Goal: Obtain resource: Download file/media

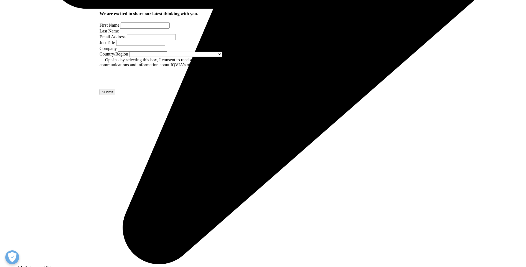
scroll to position [360, 0]
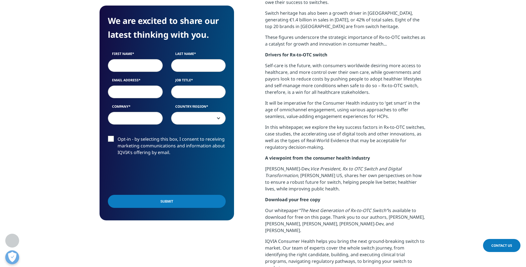
click at [139, 62] on input "First Name" at bounding box center [135, 65] width 55 height 13
type input "Abhishek"
type input "Kumar"
type input "akumar@crai.com"
type input "CRA"
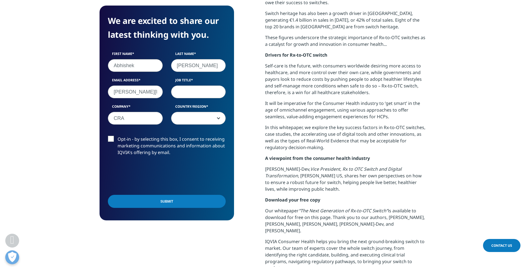
select select "[GEOGRAPHIC_DATA]"
click at [196, 89] on input "Job Title" at bounding box center [198, 91] width 55 height 13
type input "Principal"
click at [162, 200] on input "Submit" at bounding box center [167, 201] width 118 height 13
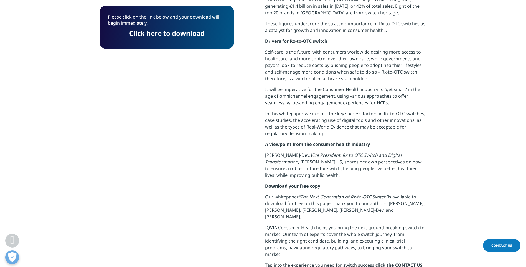
scroll to position [43, 134]
click at [164, 32] on link "Click here to download" at bounding box center [166, 33] width 75 height 9
